Goal: Information Seeking & Learning: Learn about a topic

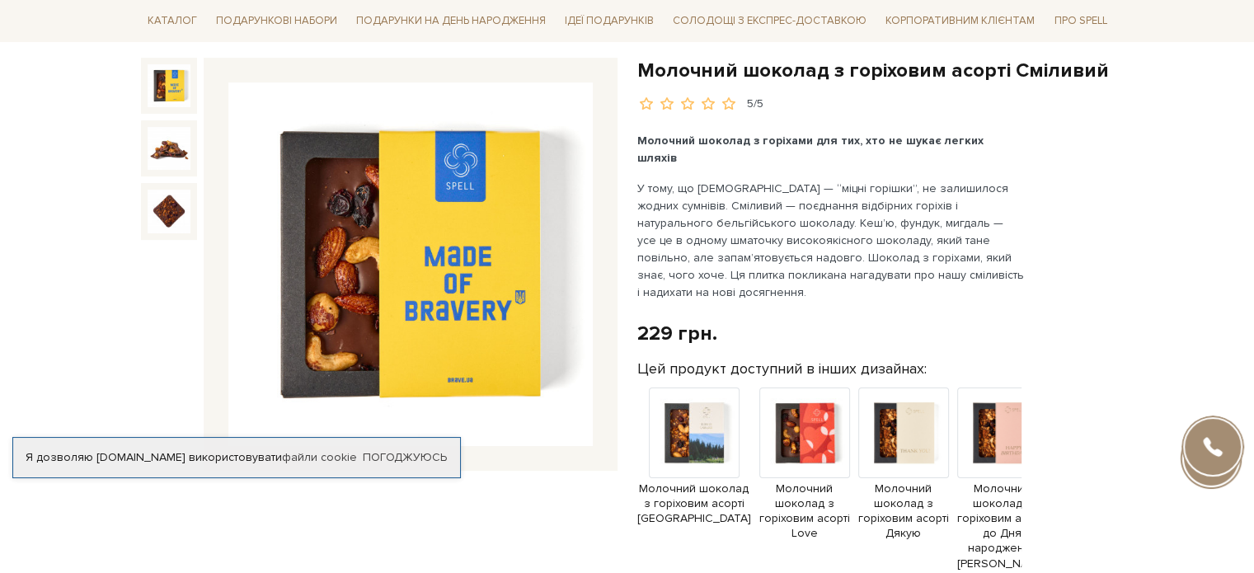
scroll to position [165, 0]
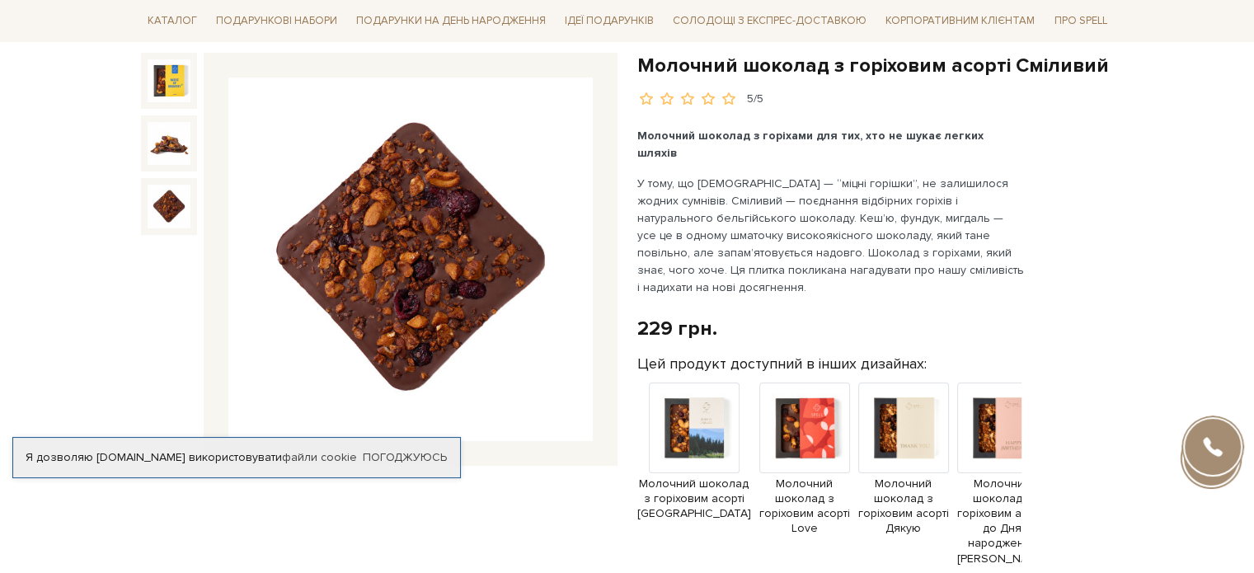
click at [178, 207] on img at bounding box center [169, 206] width 43 height 43
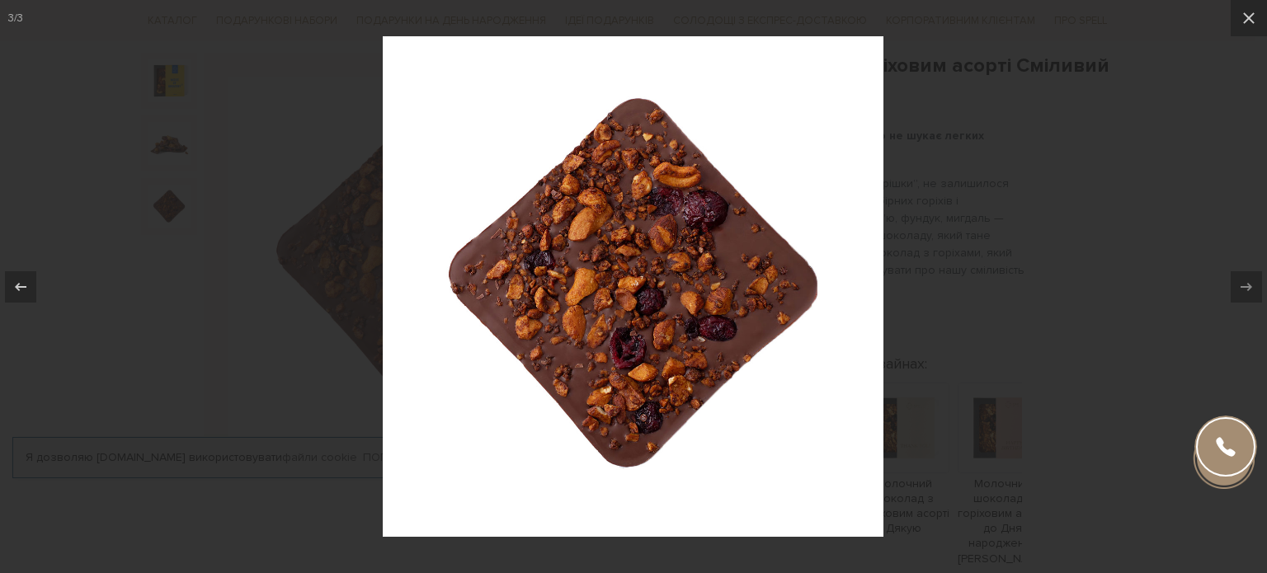
click at [178, 178] on div at bounding box center [633, 286] width 1267 height 573
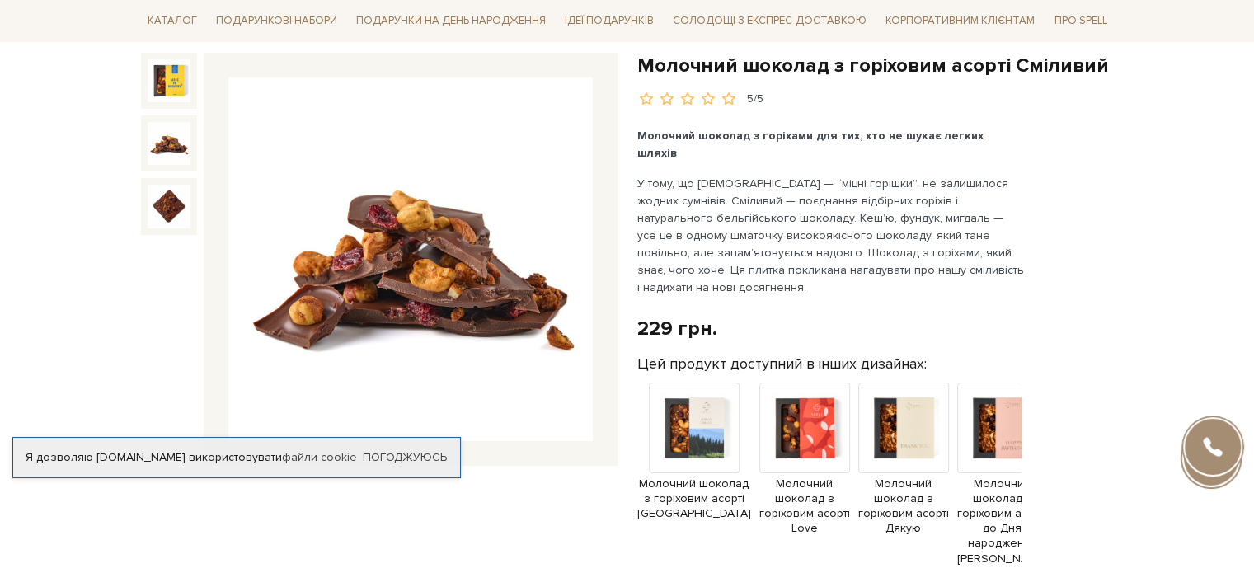
click at [178, 159] on img at bounding box center [169, 143] width 43 height 43
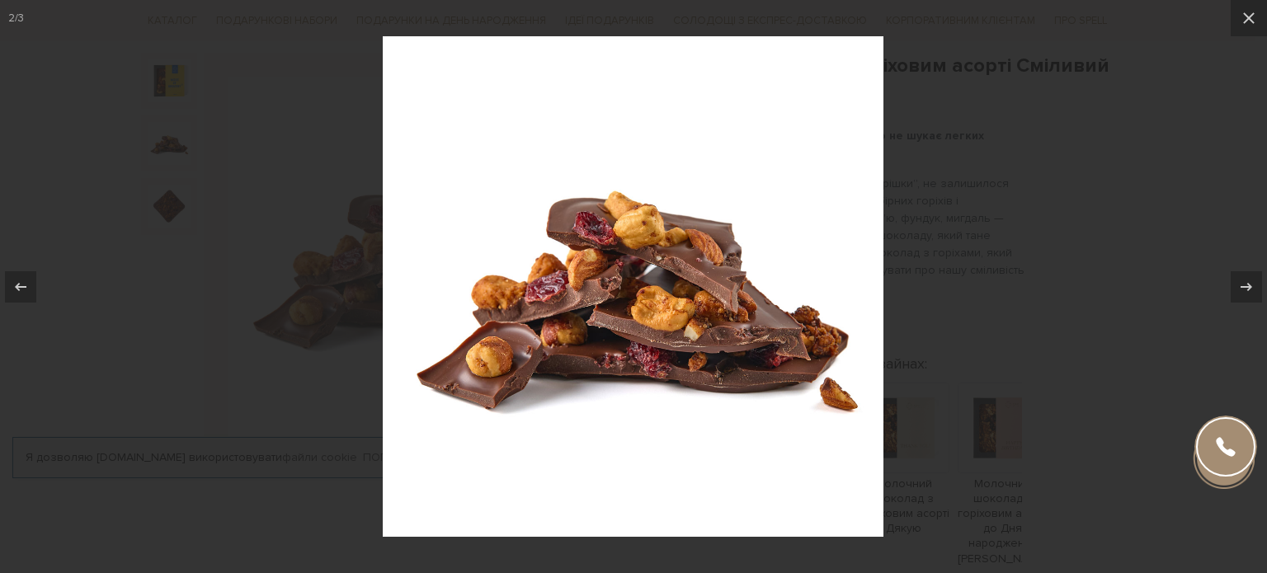
click at [172, 177] on div at bounding box center [633, 286] width 1267 height 573
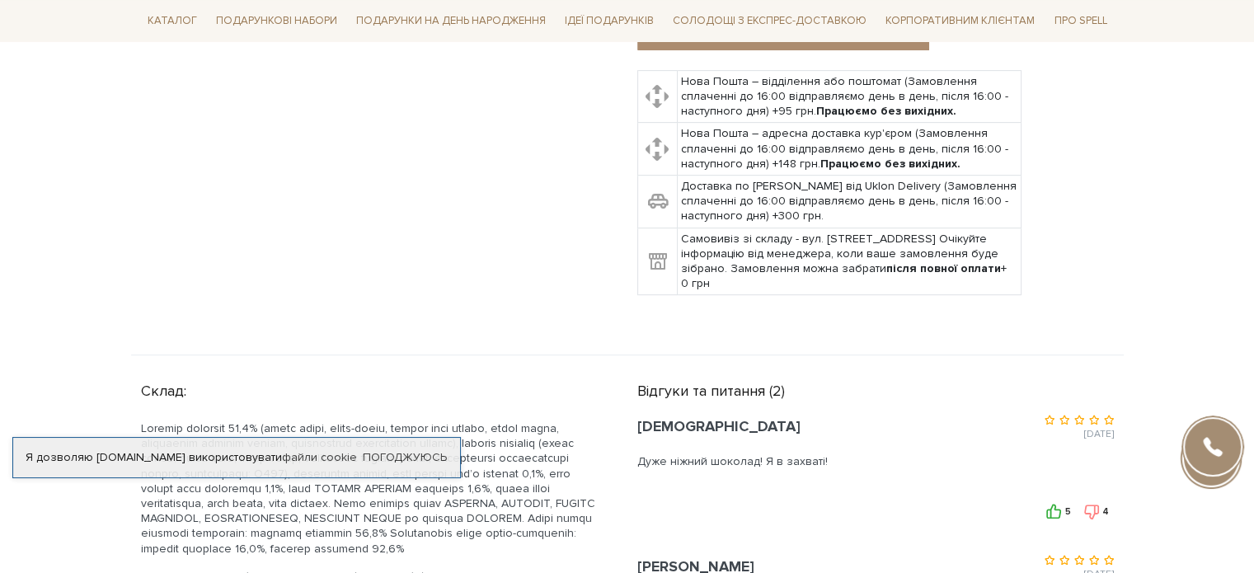
scroll to position [1072, 0]
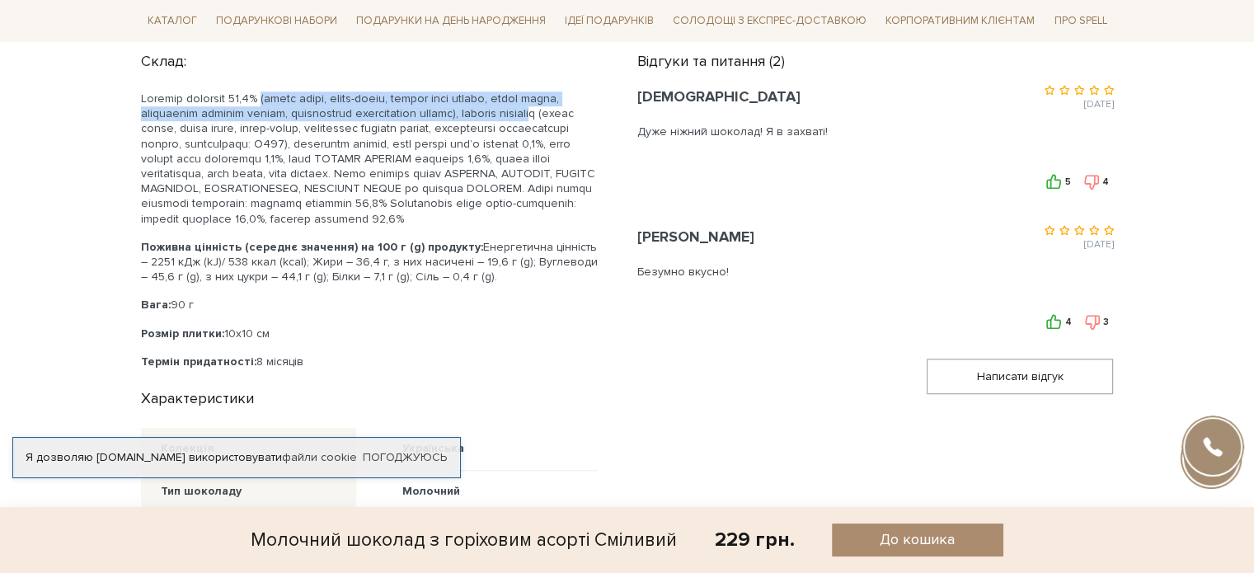
drag, startPoint x: 278, startPoint y: 82, endPoint x: 577, endPoint y: 98, distance: 299.8
click at [577, 98] on p at bounding box center [369, 159] width 457 height 135
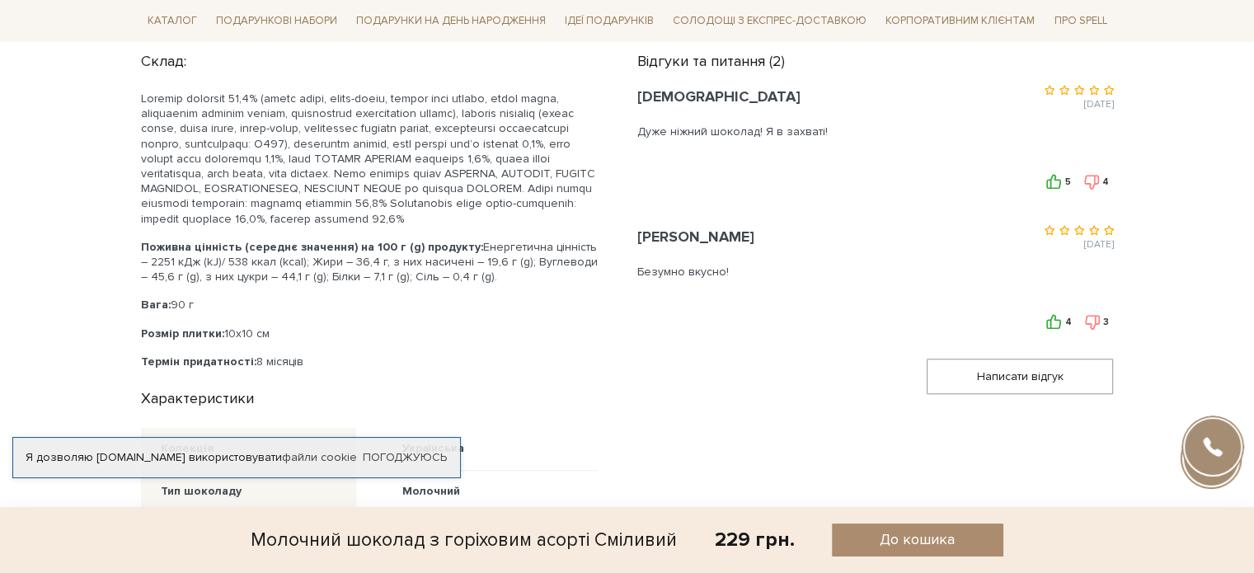
click at [574, 116] on p at bounding box center [369, 159] width 457 height 135
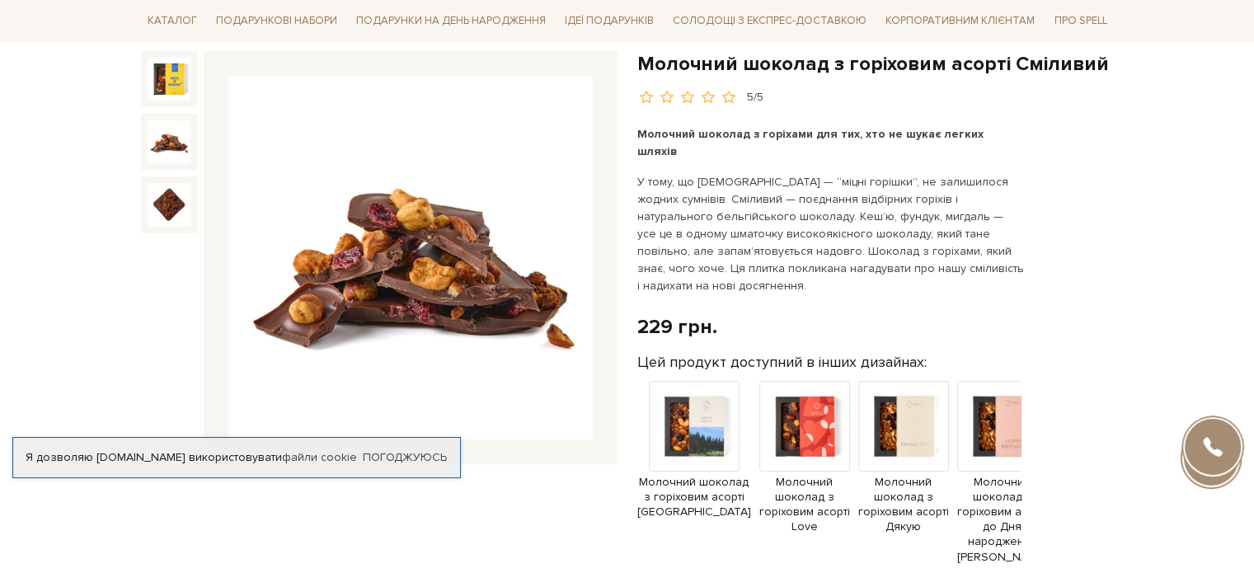
scroll to position [165, 0]
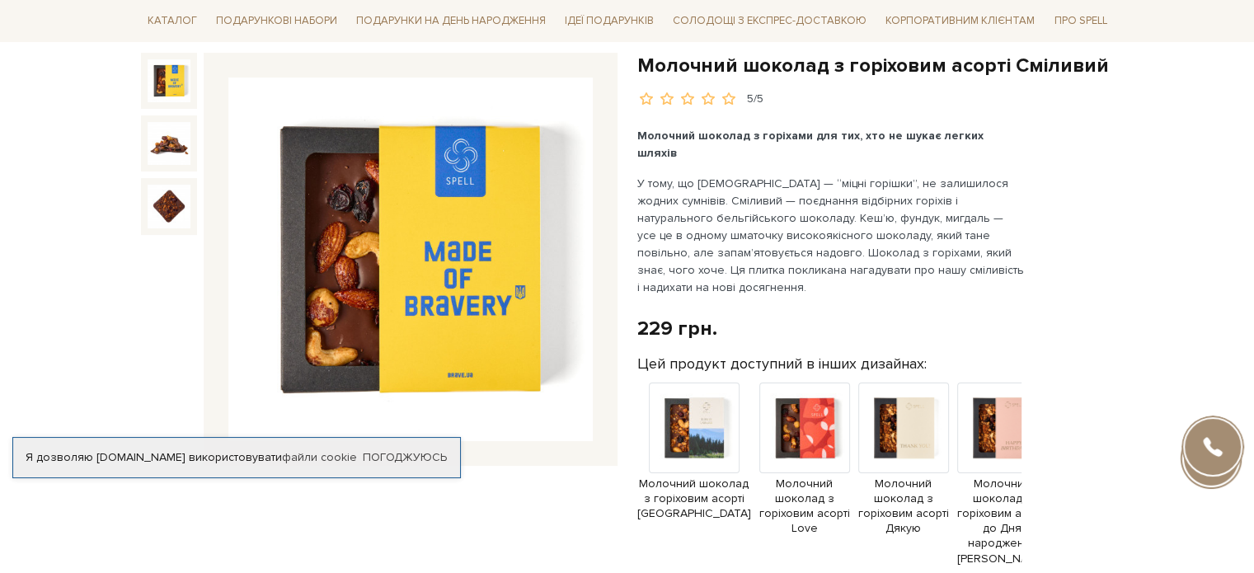
click at [178, 88] on img at bounding box center [169, 80] width 43 height 43
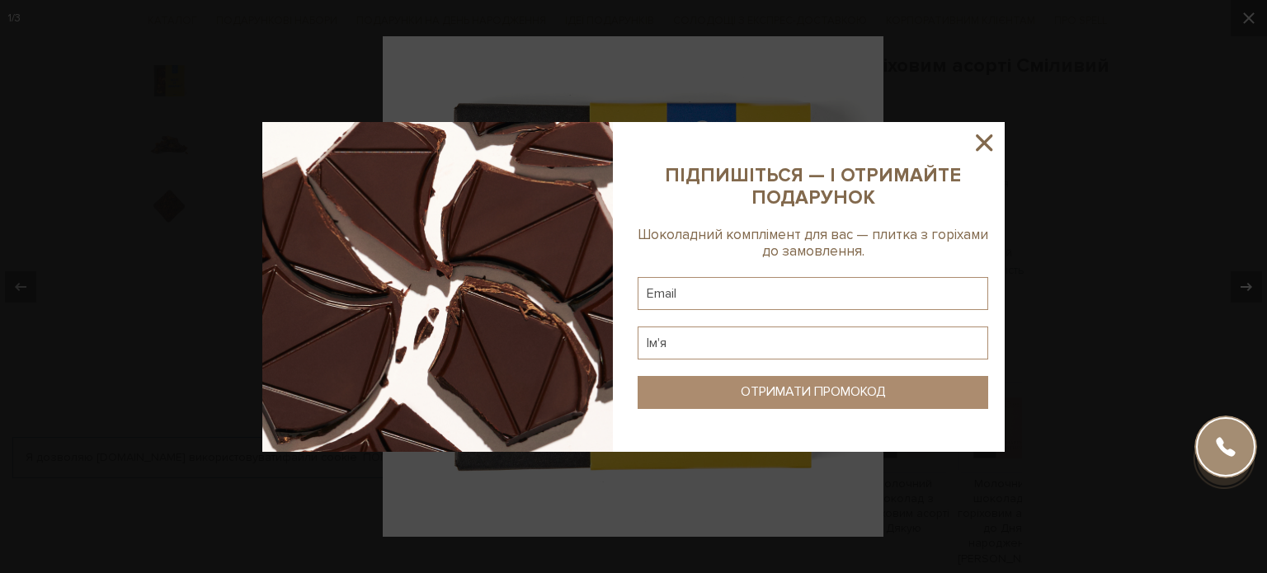
click at [173, 170] on div at bounding box center [633, 286] width 1267 height 573
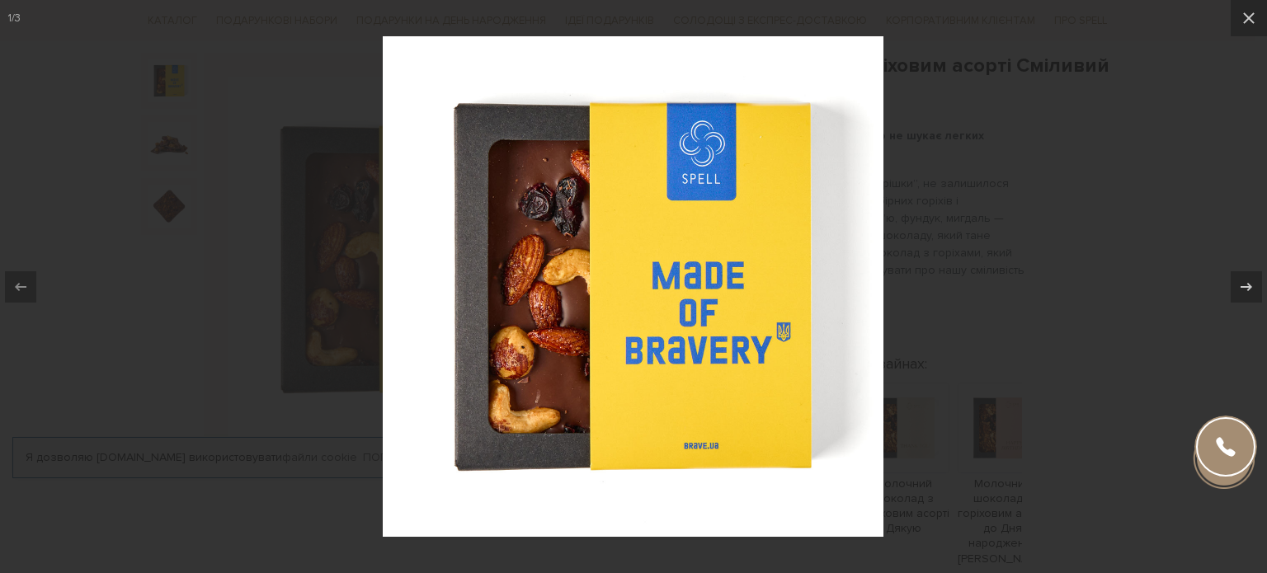
click at [1049, 218] on div at bounding box center [633, 286] width 1267 height 573
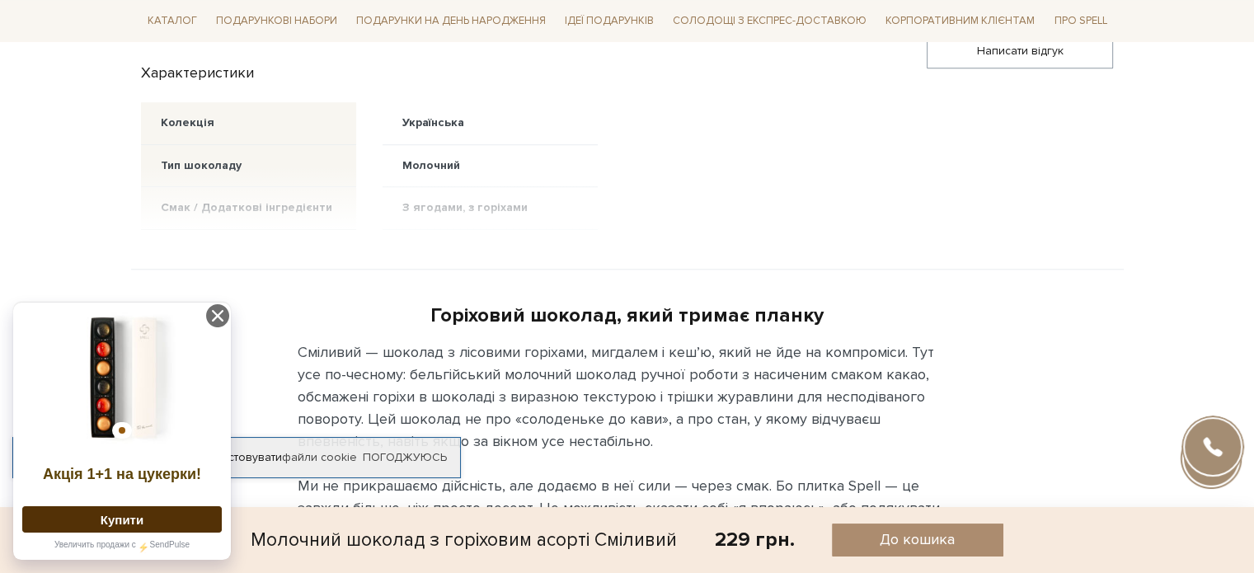
scroll to position [1649, 0]
